Goal: Transaction & Acquisition: Purchase product/service

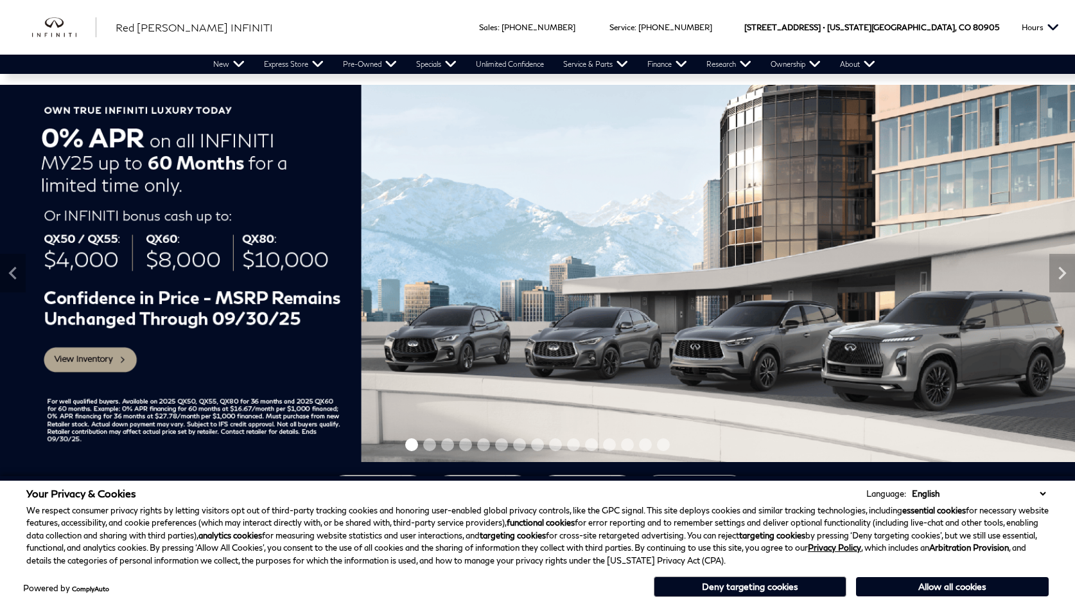
click at [946, 586] on button "Allow all cookies" at bounding box center [952, 586] width 193 height 19
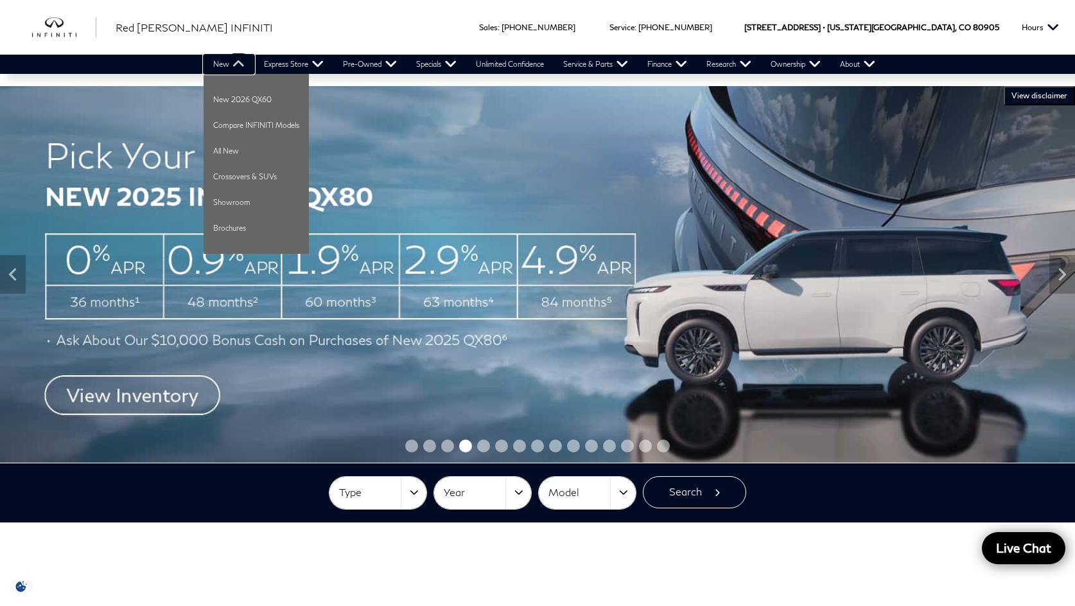
click at [219, 63] on link "New" at bounding box center [229, 64] width 51 height 19
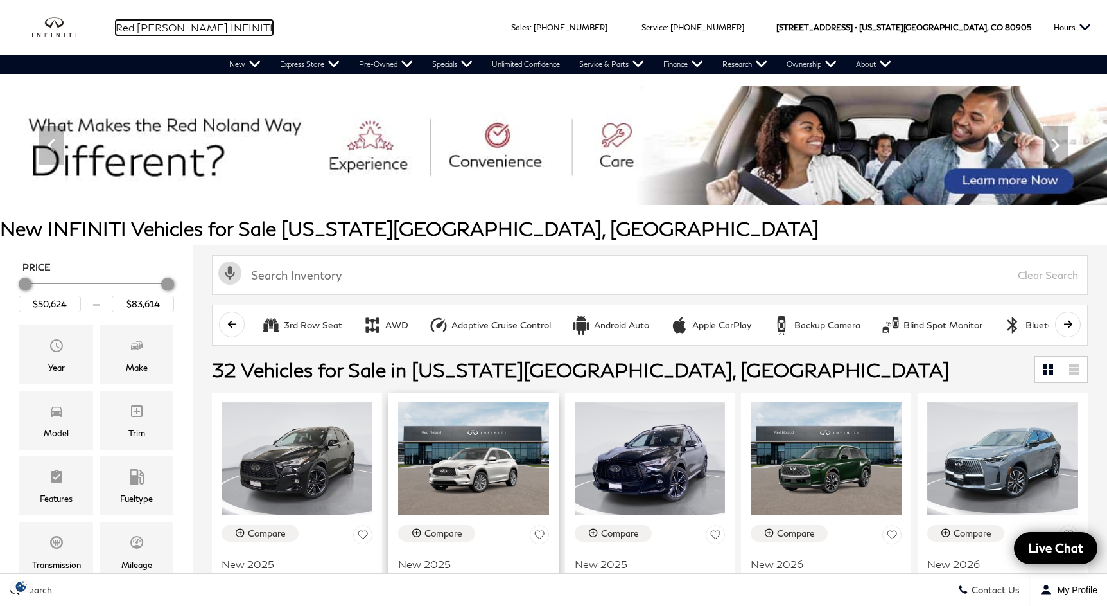
click at [164, 21] on span "Red [PERSON_NAME] INFINITI" at bounding box center [194, 27] width 157 height 12
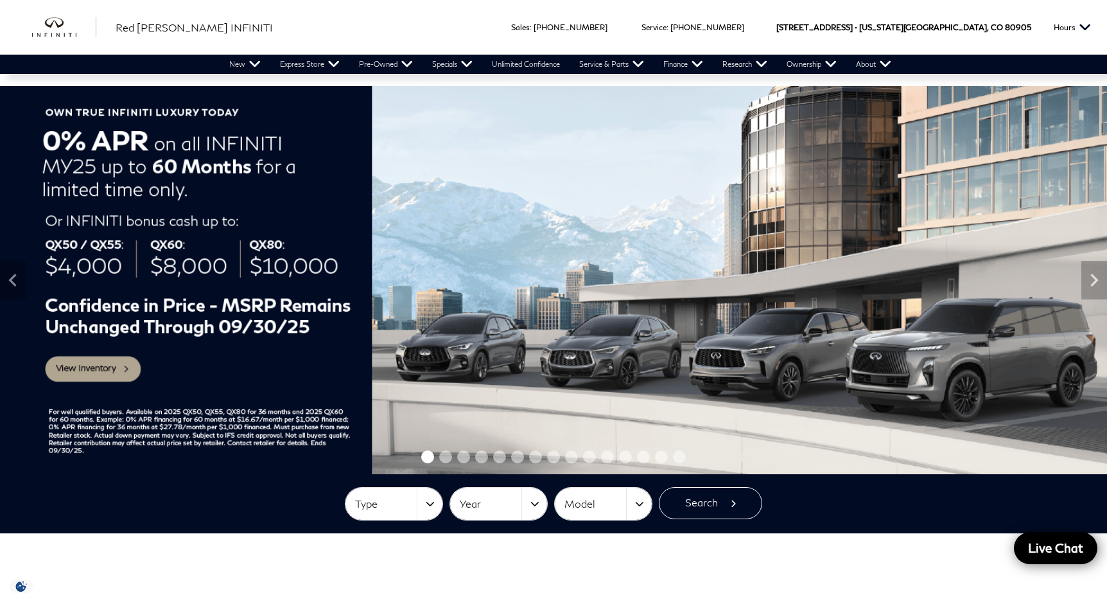
click at [446, 455] on span "Go to slide 2" at bounding box center [445, 456] width 13 height 13
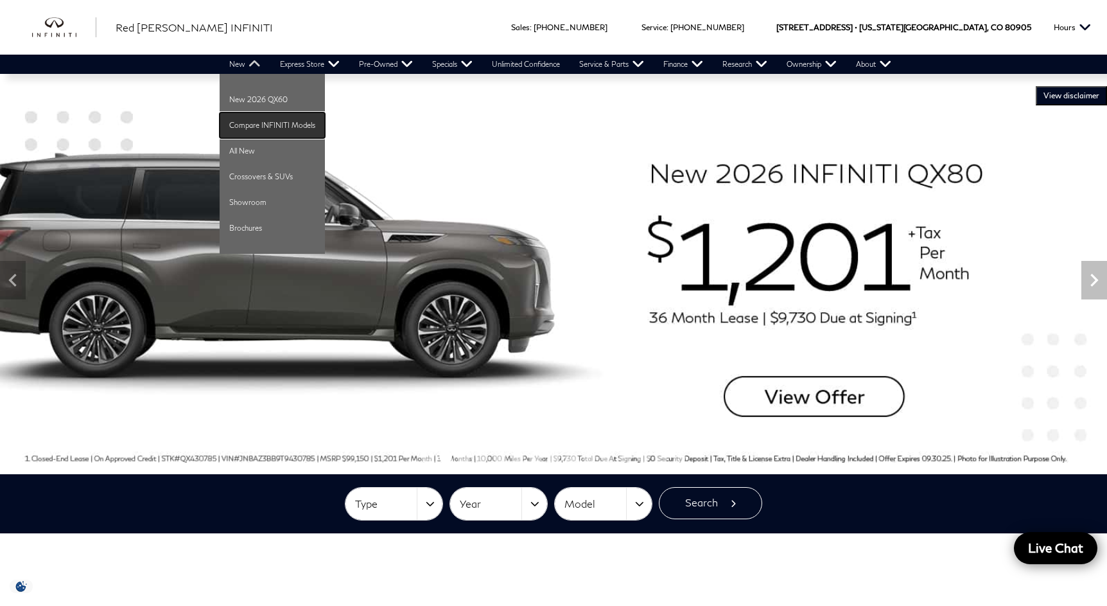
click at [224, 121] on link "Compare INFINITI Models" at bounding box center [272, 125] width 105 height 26
click at [233, 145] on link "All New" at bounding box center [272, 151] width 105 height 26
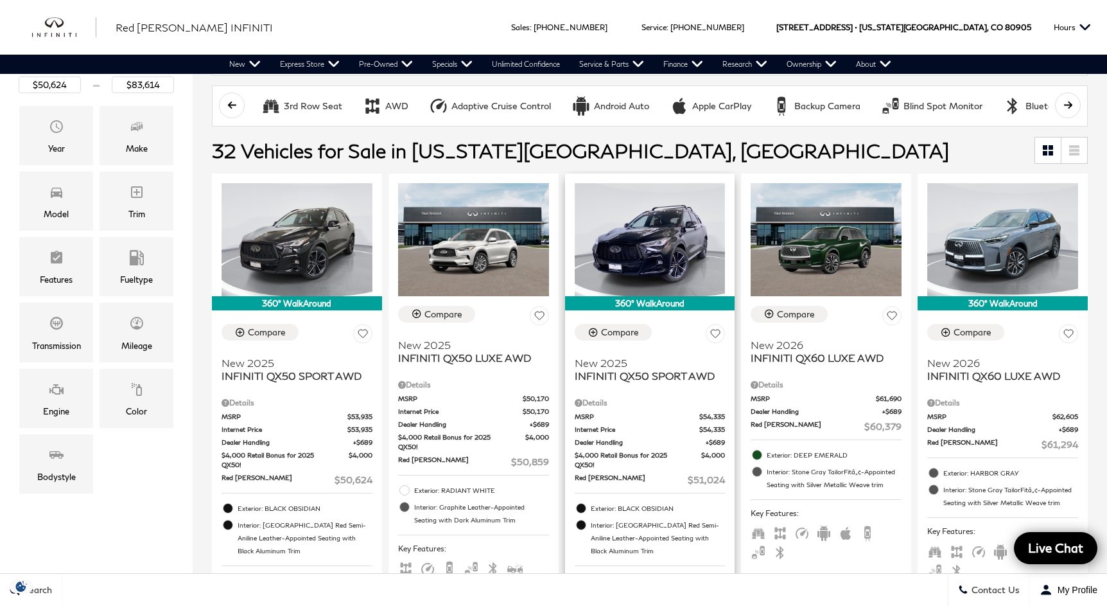
scroll to position [194, 0]
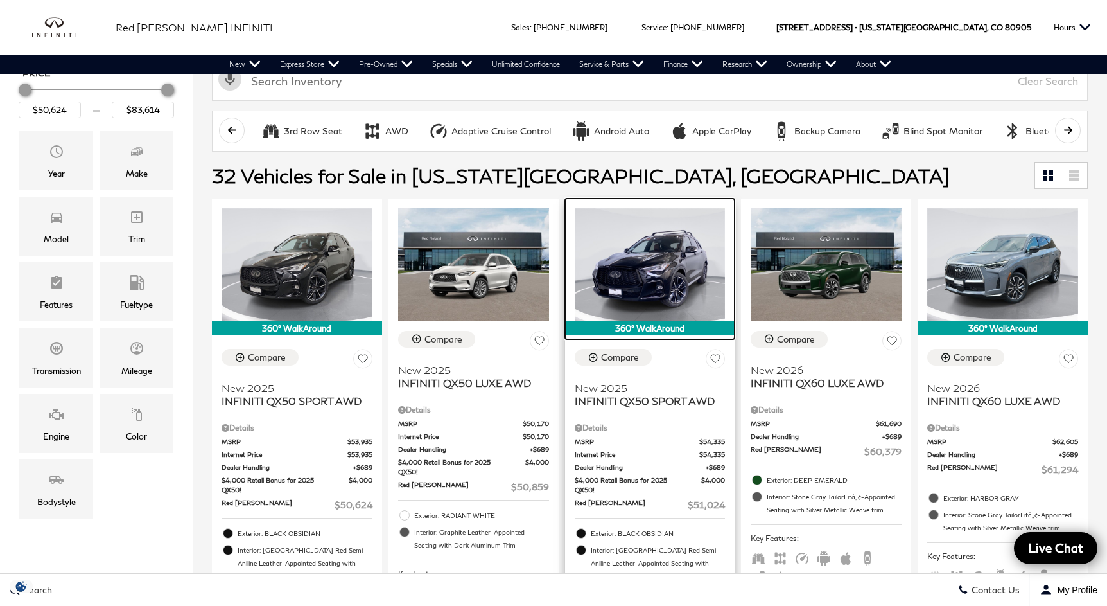
click at [671, 287] on img at bounding box center [650, 264] width 151 height 113
